Goal: Task Accomplishment & Management: Manage account settings

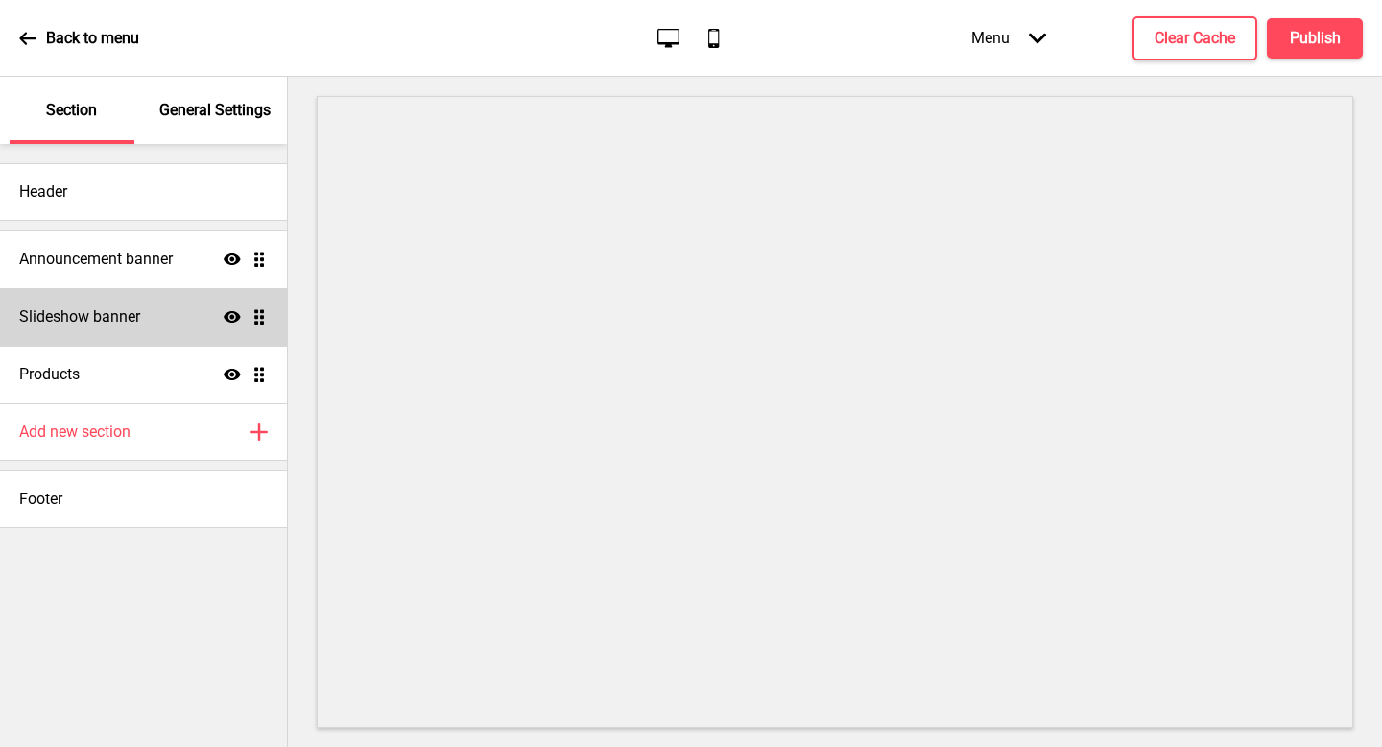
click at [171, 309] on div "Slideshow banner Show Drag" at bounding box center [143, 317] width 287 height 58
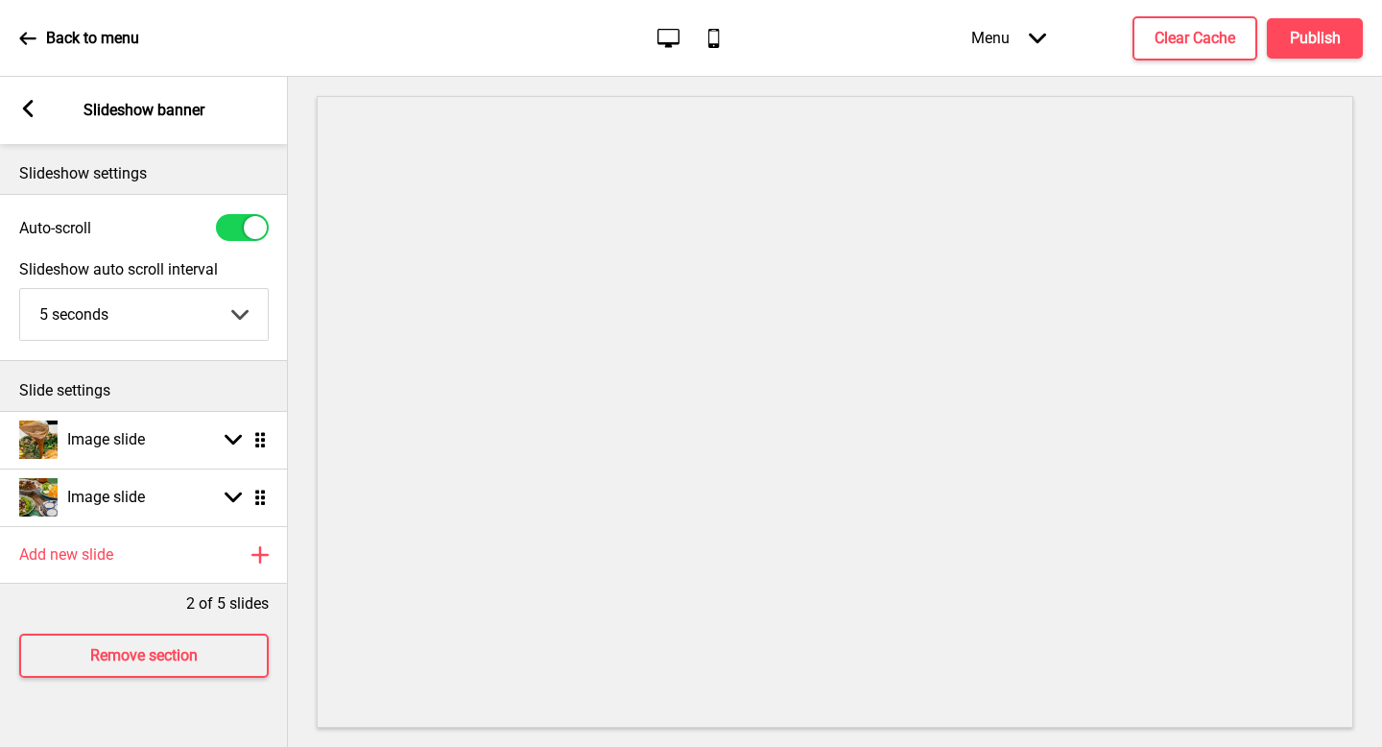
click at [22, 113] on rect at bounding box center [27, 108] width 17 height 17
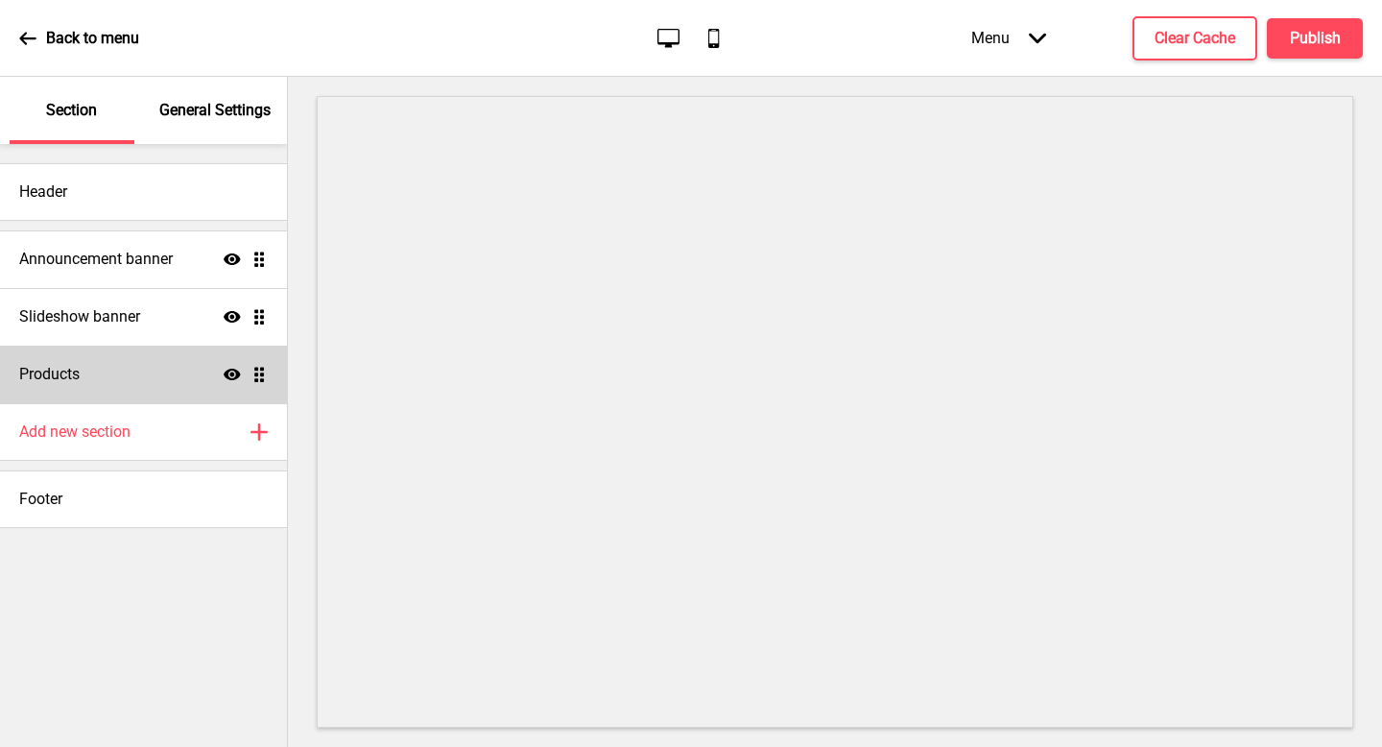
click at [133, 397] on div "Products Show Drag" at bounding box center [143, 374] width 287 height 58
select select "list"
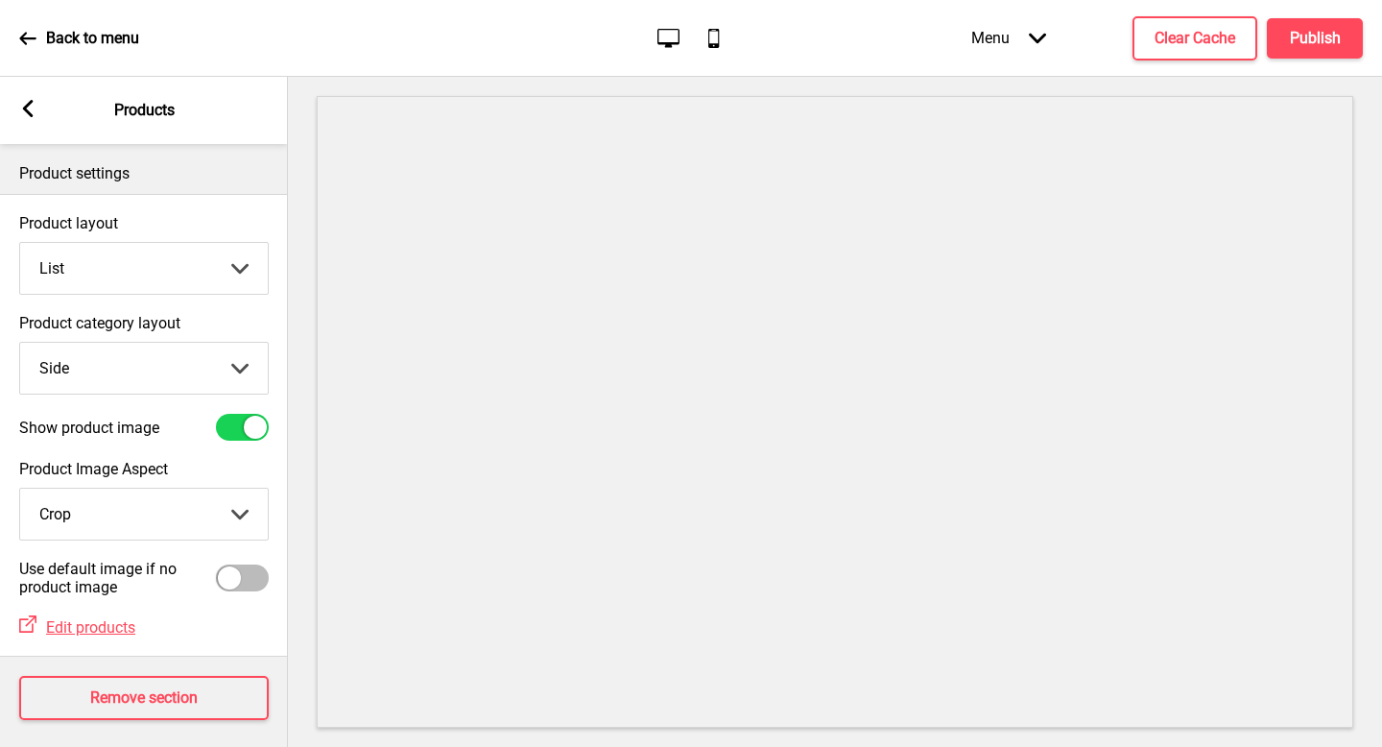
click at [203, 375] on select "Top Side" at bounding box center [144, 368] width 248 height 51
click at [175, 354] on select "Top Side" at bounding box center [144, 368] width 248 height 51
select select "side"
click at [194, 291] on select "Grid List" at bounding box center [144, 268] width 248 height 51
click at [174, 237] on div "Product layout List Grid List Arrow down" at bounding box center [143, 254] width 249 height 81
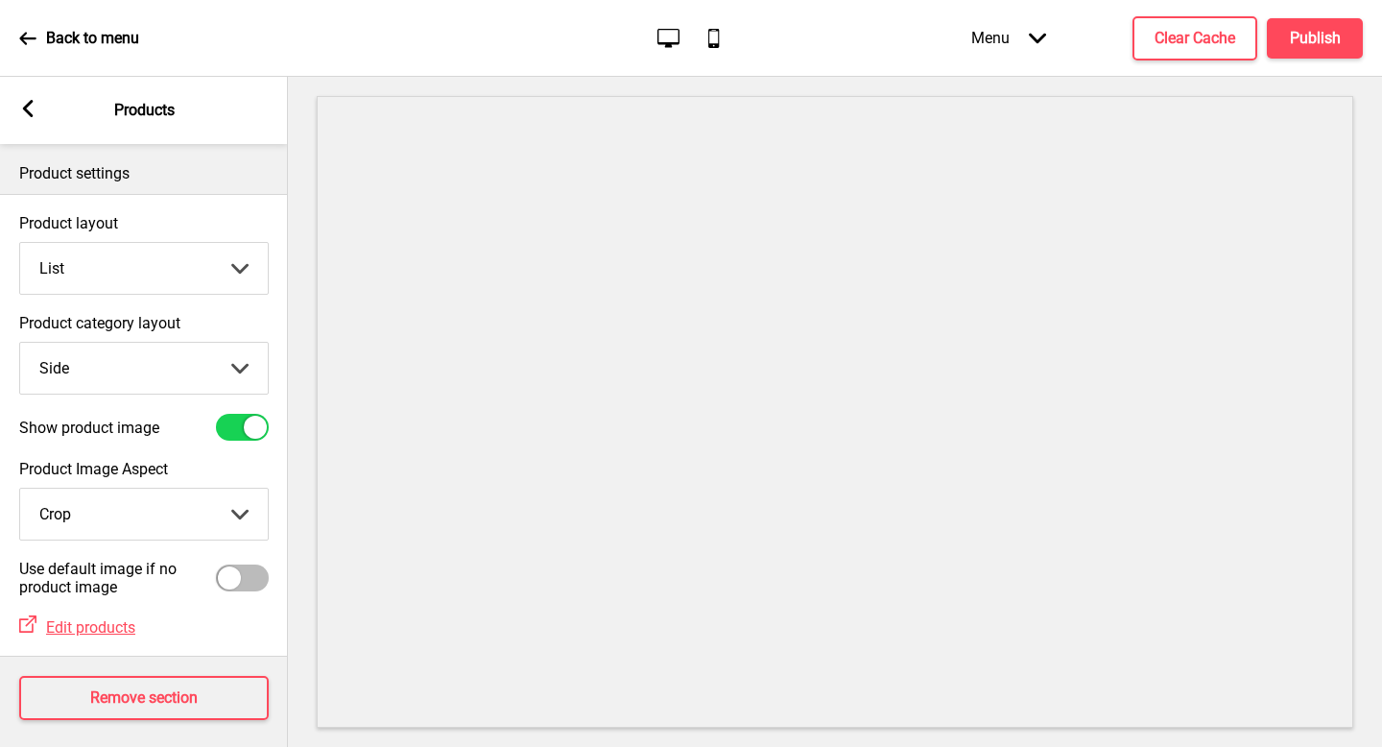
click at [177, 265] on select "Grid List" at bounding box center [144, 268] width 248 height 51
select select "grid"
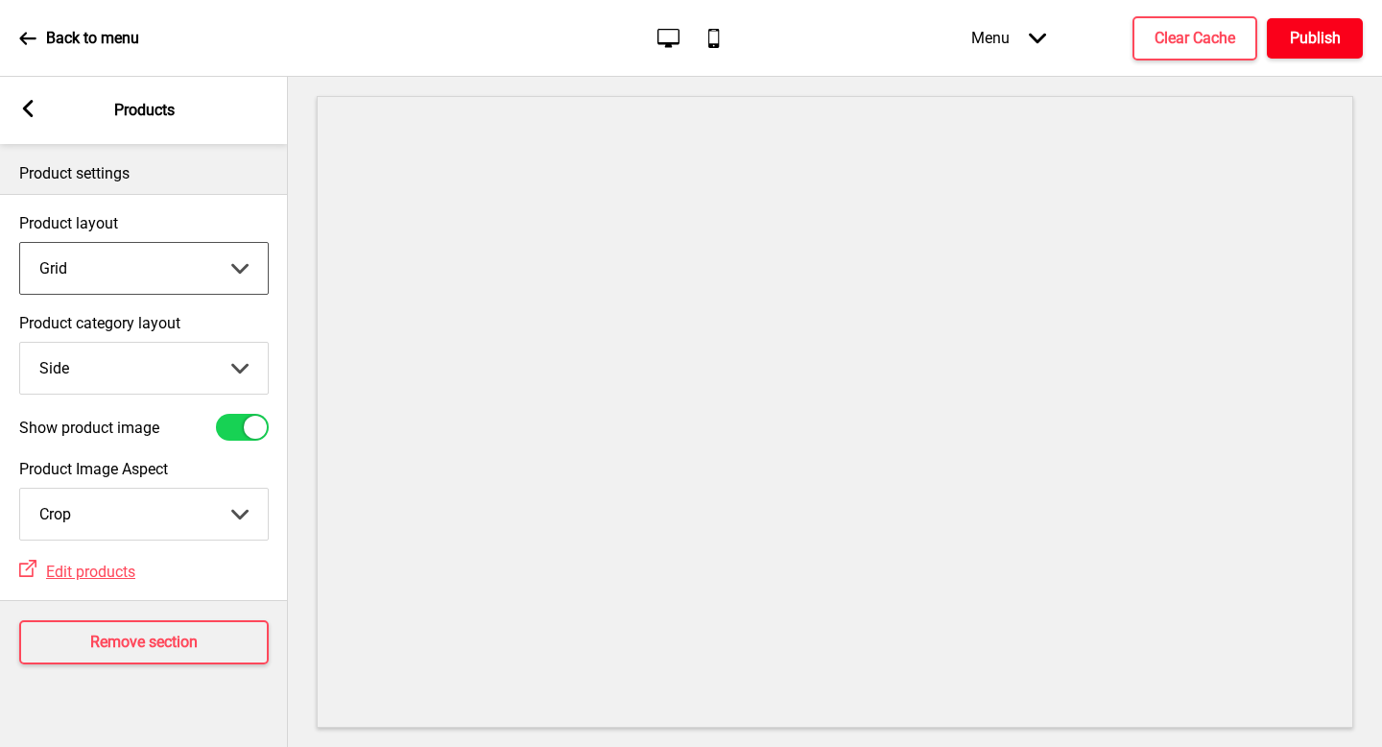
click at [1322, 30] on h4 "Publish" at bounding box center [1315, 38] width 51 height 21
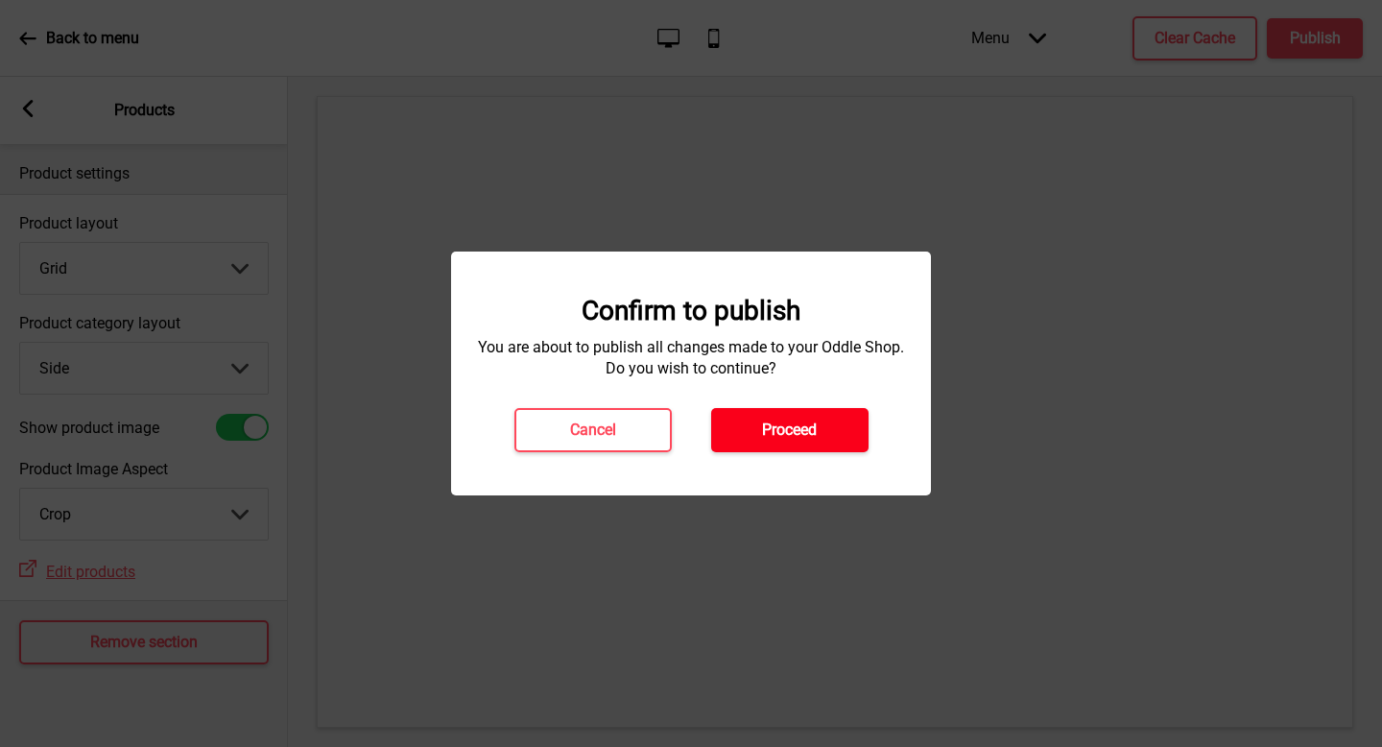
click at [789, 419] on h4 "Proceed" at bounding box center [789, 429] width 55 height 21
